Goal: Task Accomplishment & Management: Use online tool/utility

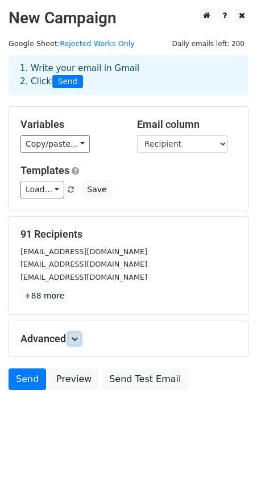
click at [73, 337] on link at bounding box center [74, 339] width 13 height 13
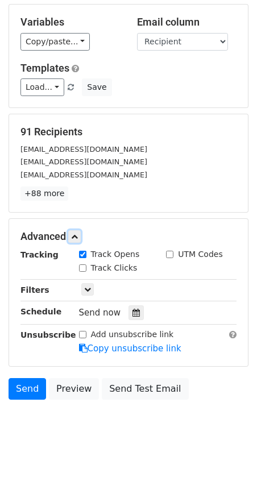
scroll to position [111, 0]
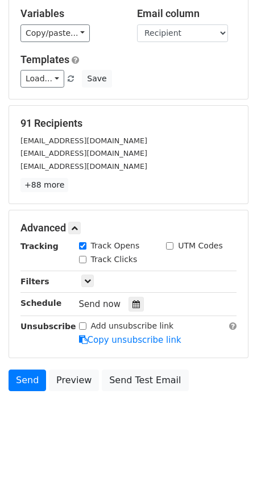
click at [83, 259] on input "Track Clicks" at bounding box center [82, 259] width 7 height 7
checkbox input "true"
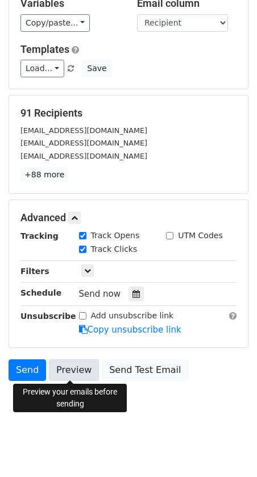
click at [74, 367] on link "Preview" at bounding box center [74, 370] width 50 height 22
click at [66, 370] on link "Preview" at bounding box center [74, 370] width 50 height 22
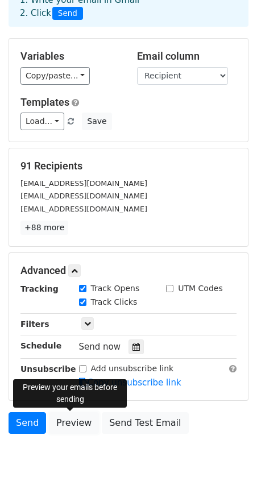
scroll to position [0, 0]
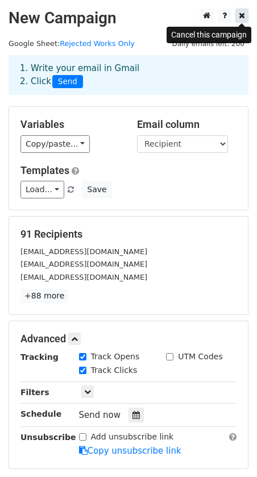
click at [237, 20] on link at bounding box center [241, 16] width 13 height 14
